Goal: Navigation & Orientation: Find specific page/section

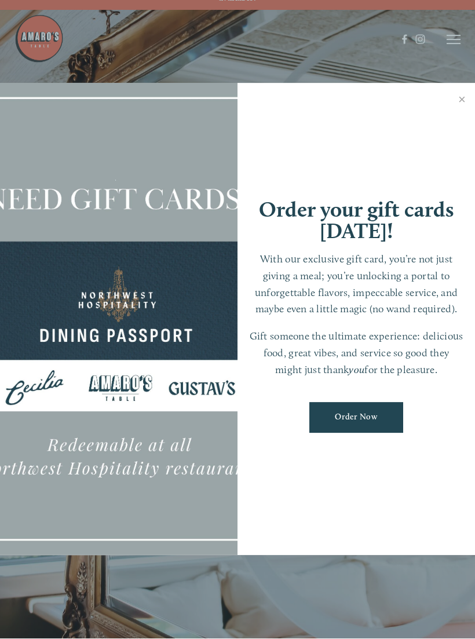
scroll to position [24, 0]
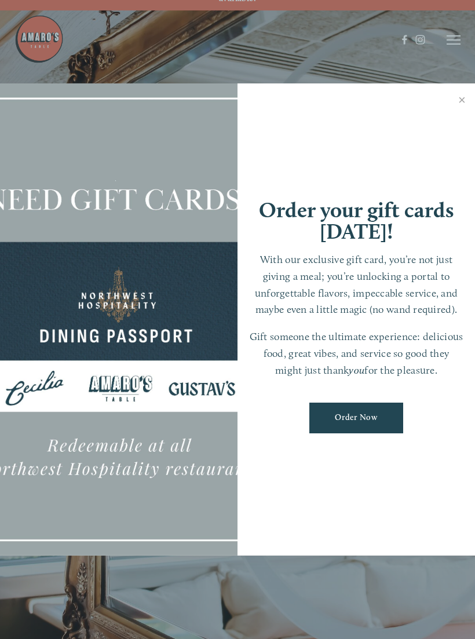
click at [461, 112] on link "Close" at bounding box center [462, 101] width 23 height 32
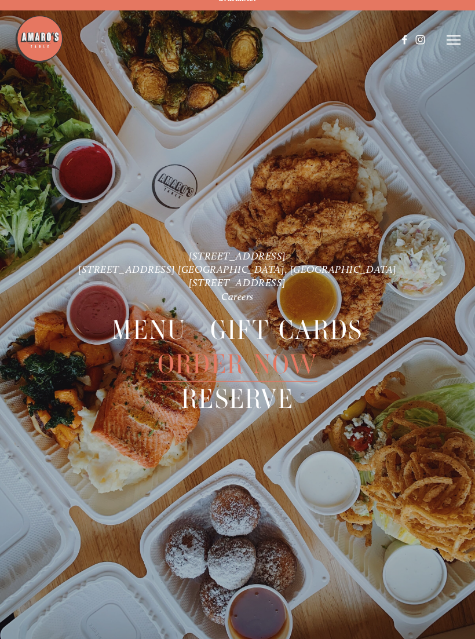
click at [181, 263] on link "[STREET_ADDRESS] [GEOGRAPHIC_DATA], [GEOGRAPHIC_DATA]" at bounding box center [237, 269] width 319 height 12
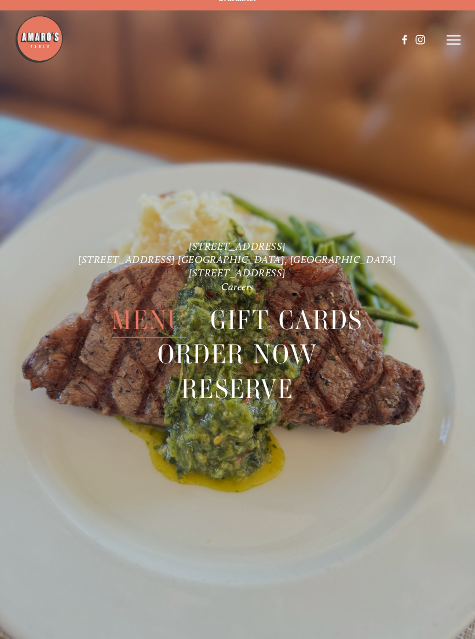
scroll to position [0, 0]
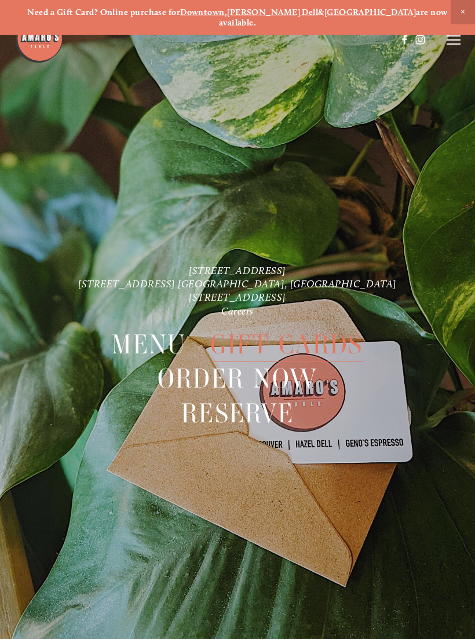
click at [189, 291] on link "[STREET_ADDRESS]" at bounding box center [237, 297] width 97 height 12
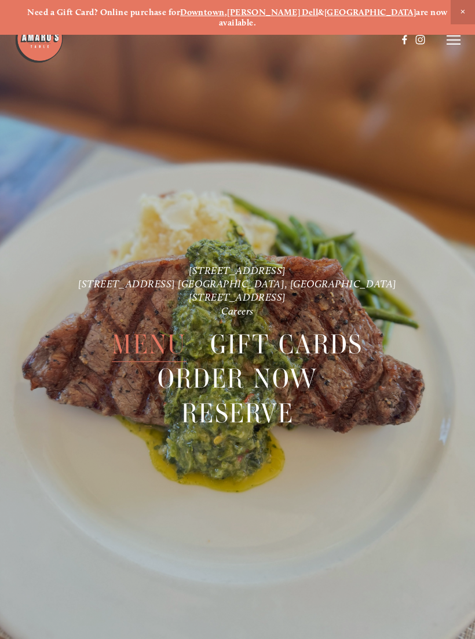
click at [143, 339] on span "Menu" at bounding box center [149, 344] width 74 height 35
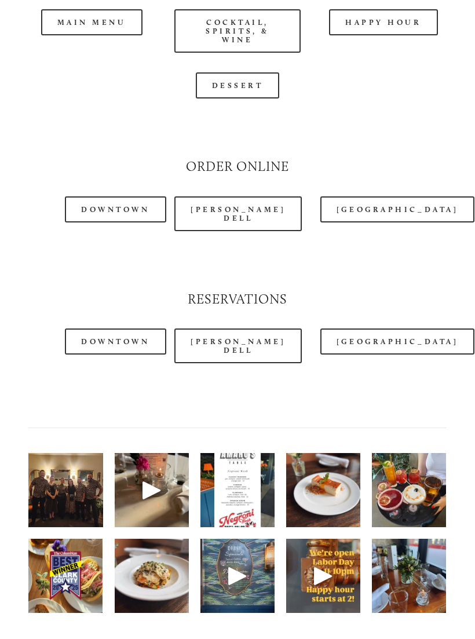
scroll to position [1155, 0]
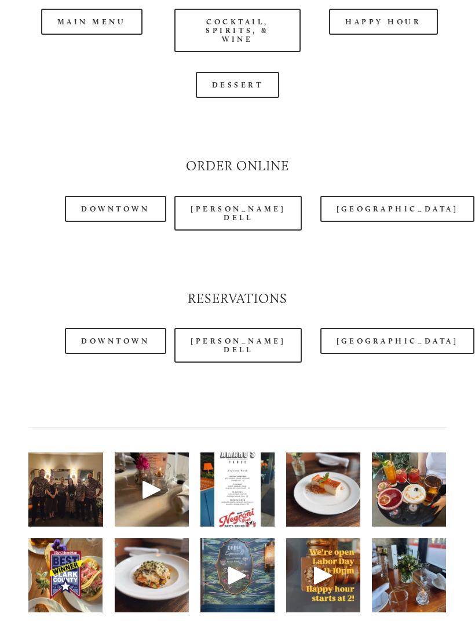
click at [354, 328] on link "[GEOGRAPHIC_DATA]" at bounding box center [398, 341] width 154 height 26
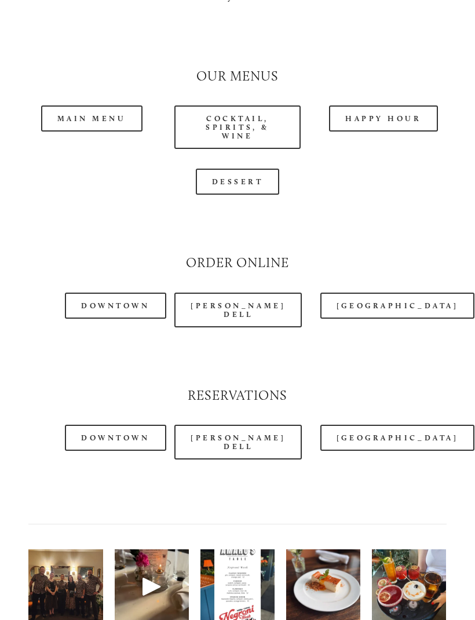
scroll to position [1067, 0]
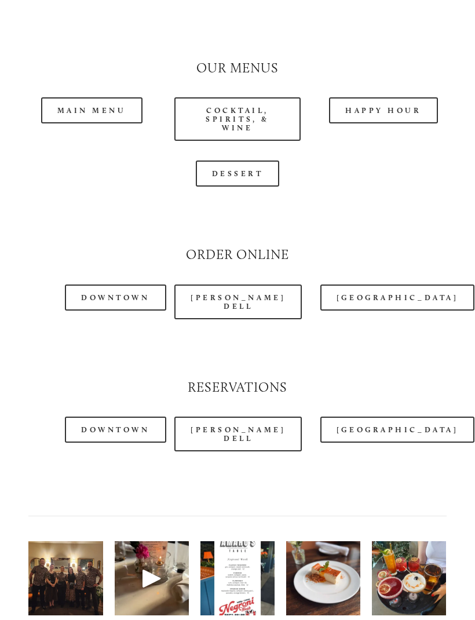
click at [224, 417] on link "[PERSON_NAME] Dell" at bounding box center [238, 434] width 128 height 35
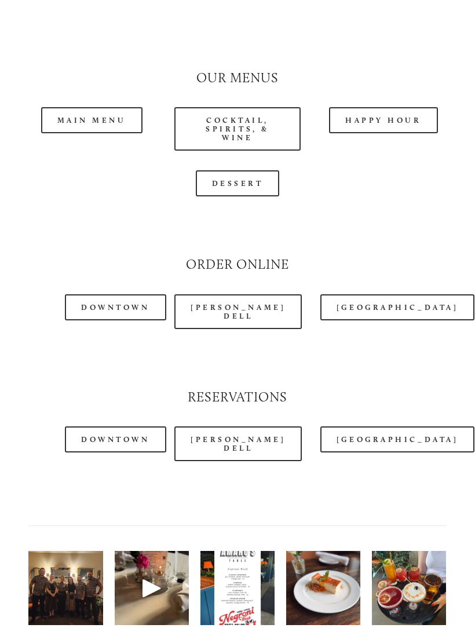
scroll to position [1086, 0]
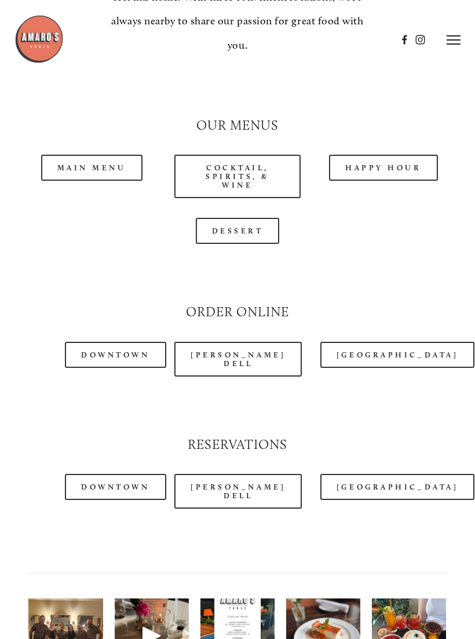
click at [91, 155] on link "Main Menu" at bounding box center [91, 168] width 101 height 26
